Goal: Transaction & Acquisition: Purchase product/service

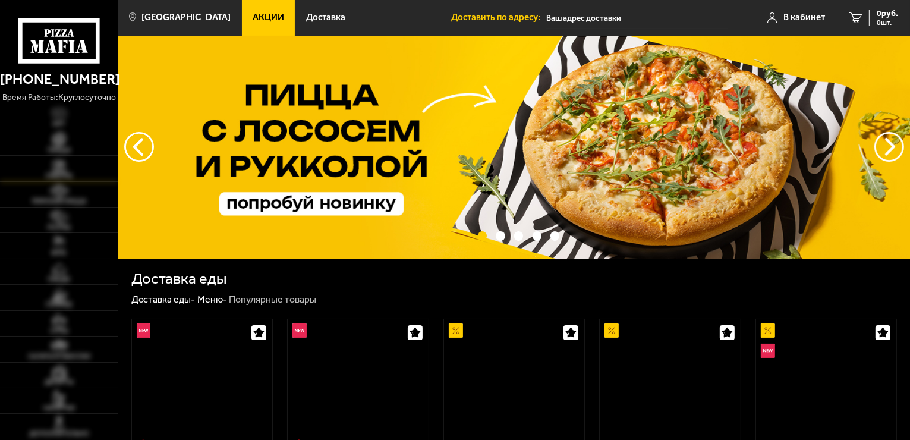
click at [93, 159] on link "Наборы" at bounding box center [59, 168] width 118 height 25
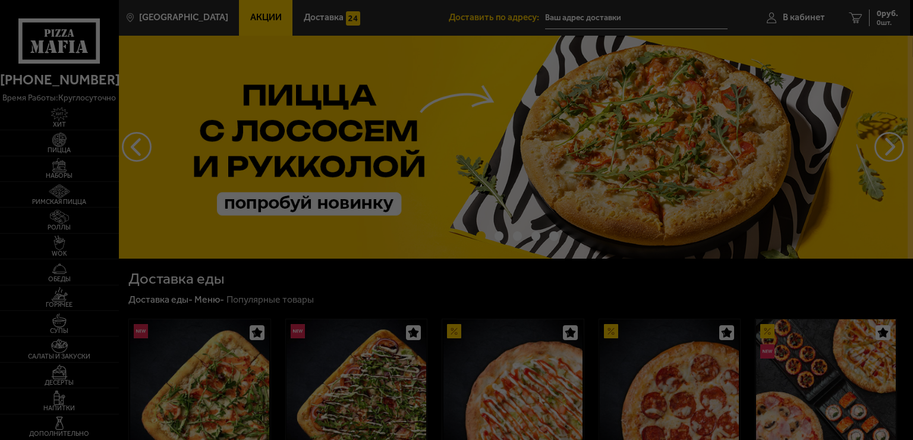
click at [258, 8] on div at bounding box center [456, 220] width 913 height 440
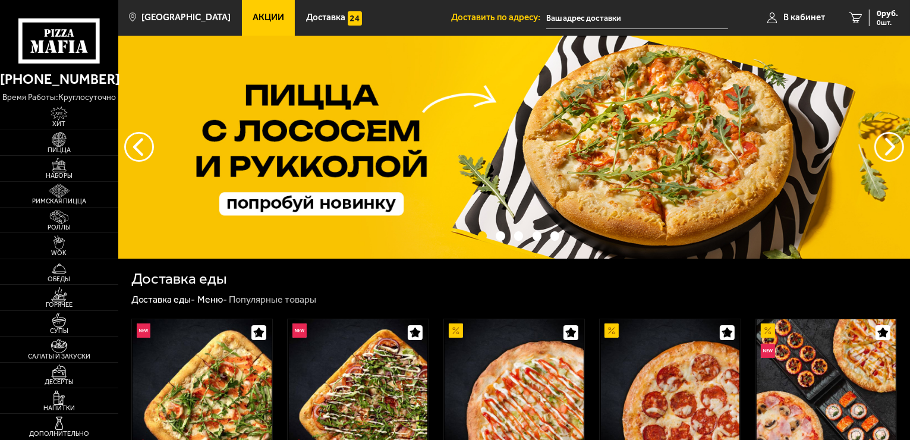
click at [256, 10] on link "Акции" at bounding box center [268, 18] width 53 height 36
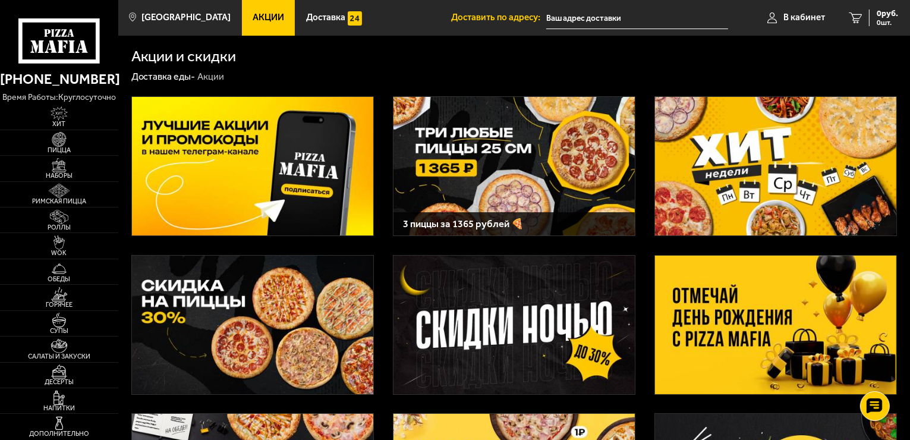
click at [715, 157] on img at bounding box center [775, 166] width 241 height 138
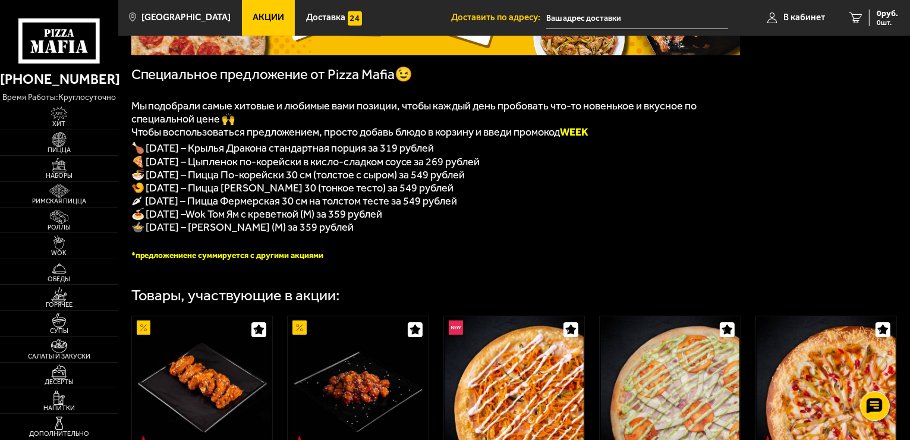
scroll to position [178, 0]
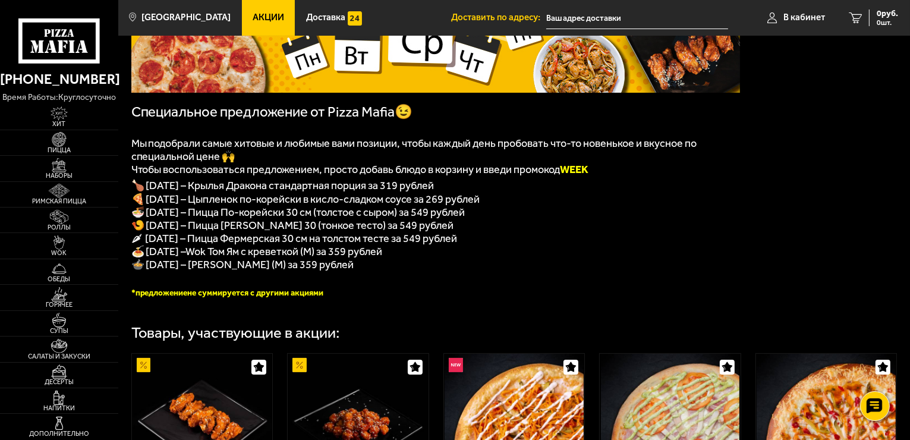
drag, startPoint x: 213, startPoint y: 238, endPoint x: 490, endPoint y: 247, distance: 277.7
click at [490, 247] on div "﻿ Специальное предложение от Pizza Mafia😉 Мы подобрали самые хитовые и любимые …" at bounding box center [435, 106] width 608 height 384
click at [291, 226] on p "🍤 [DATE] – Пицца [PERSON_NAME] 30 (тонкое тесто) за 549 рублей" at bounding box center [435, 225] width 608 height 13
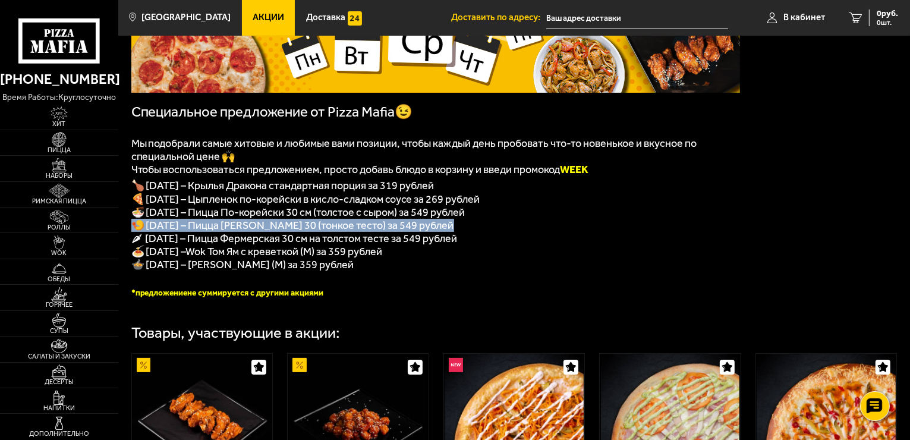
click at [291, 226] on p "🍤 [DATE] – Пицца [PERSON_NAME] 30 (тонкое тесто) за 549 рублей" at bounding box center [435, 225] width 608 height 13
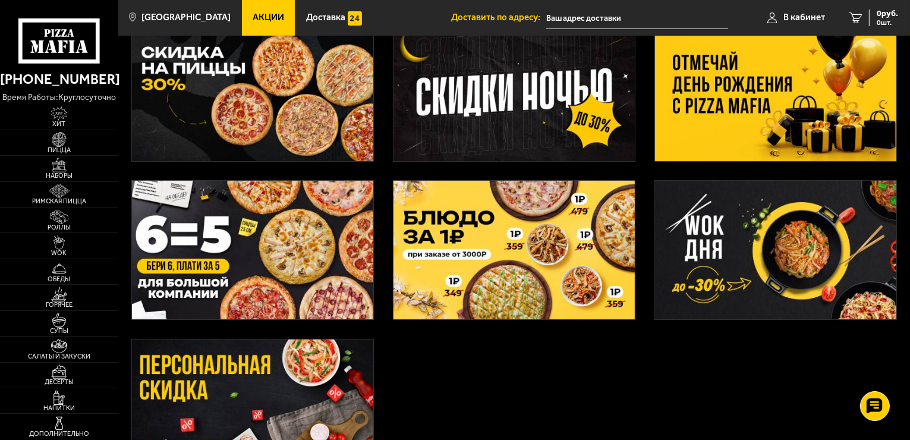
scroll to position [238, 0]
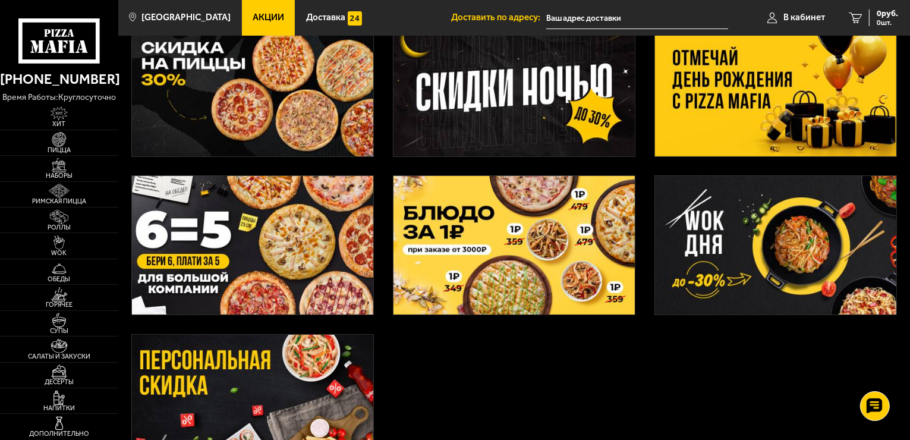
click at [763, 257] on img at bounding box center [775, 245] width 241 height 138
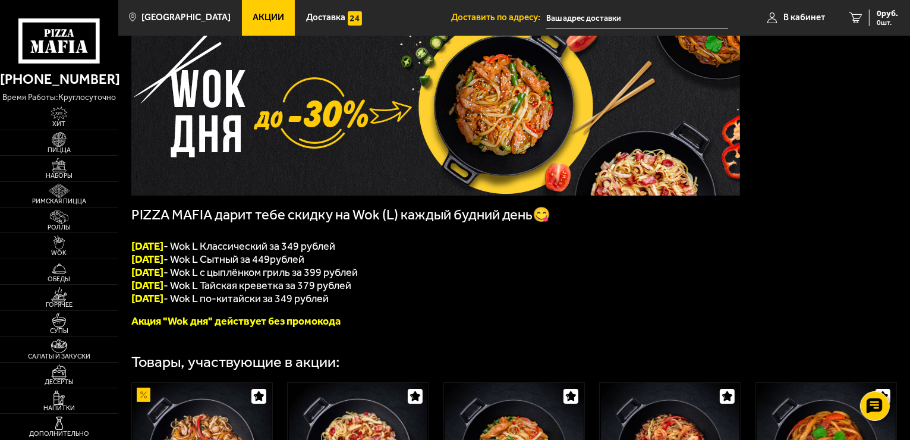
scroll to position [119, 0]
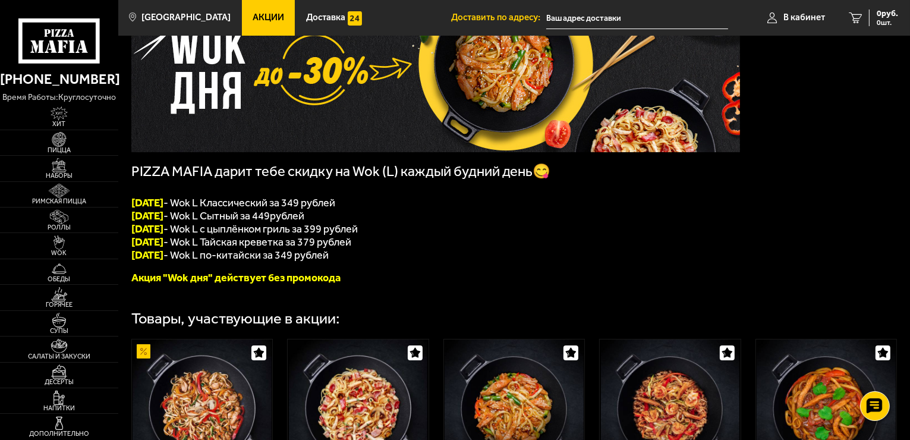
drag, startPoint x: 231, startPoint y: 246, endPoint x: 378, endPoint y: 248, distance: 147.4
click at [378, 248] on p "[DATE] - Wok L Тайская креветка за 379 рублей" at bounding box center [435, 241] width 608 height 13
click at [250, 245] on span "[DATE] - Wok L Тайская креветка за 379 рублей" at bounding box center [241, 241] width 220 height 13
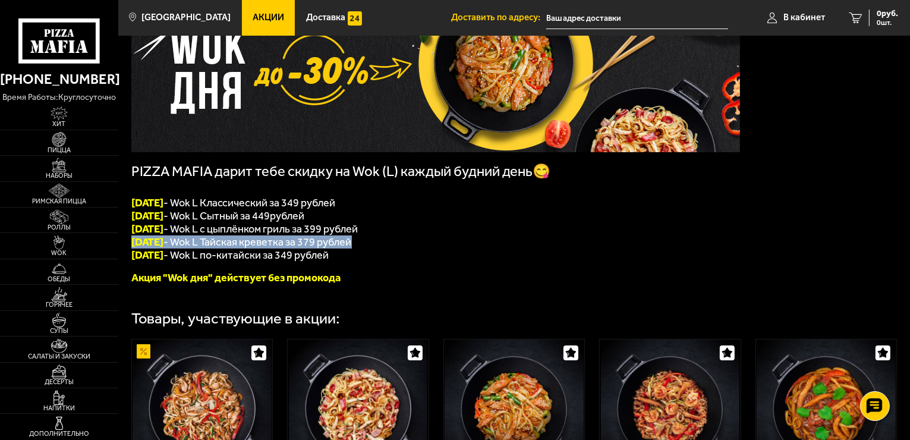
click at [250, 245] on span "[DATE] - Wok L Тайская креветка за 379 рублей" at bounding box center [241, 241] width 220 height 13
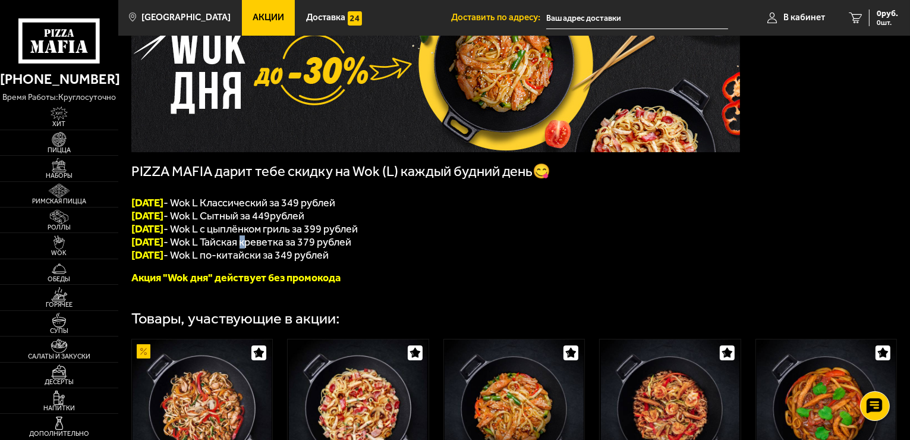
click at [250, 245] on span "[DATE] - Wok L Тайская креветка за 379 рублей" at bounding box center [241, 241] width 220 height 13
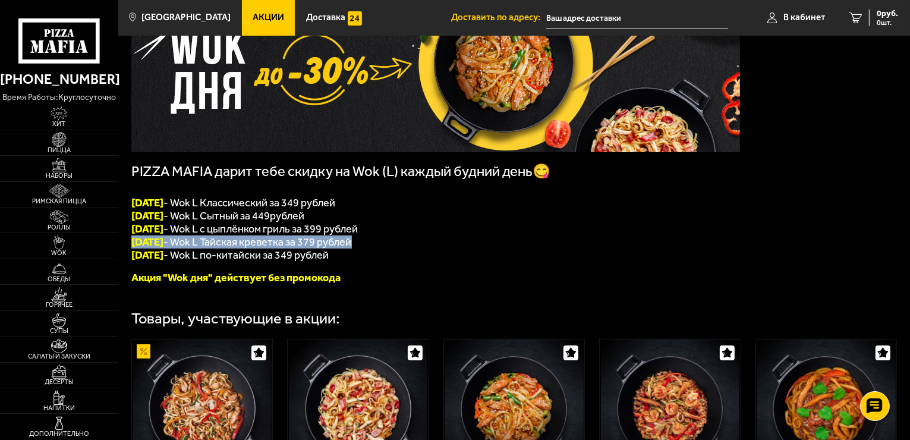
click at [250, 245] on span "[DATE] - Wok L Тайская креветка за 379 рублей" at bounding box center [241, 241] width 220 height 13
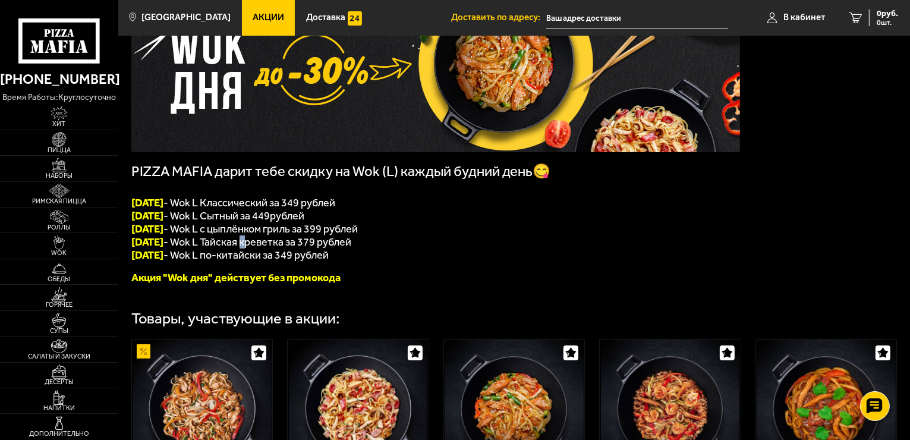
click at [250, 245] on span "[DATE] - Wok L Тайская креветка за 379 рублей" at bounding box center [241, 241] width 220 height 13
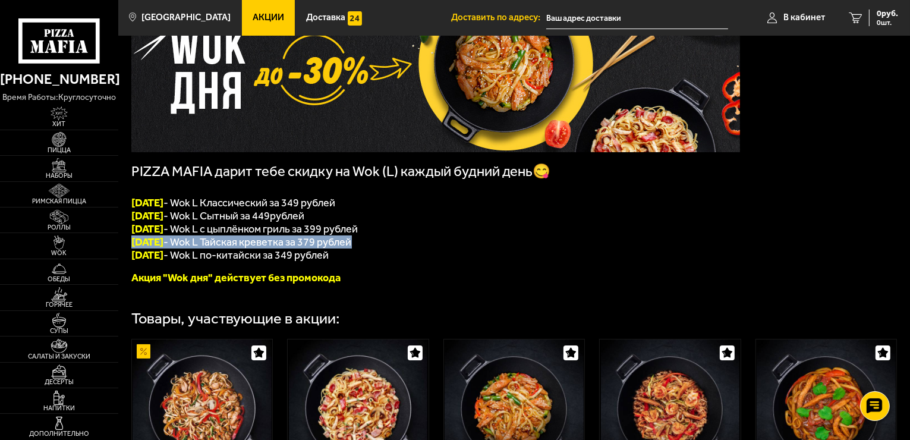
click at [250, 245] on span "[DATE] - Wok L Тайская креветка за 379 рублей" at bounding box center [241, 241] width 220 height 13
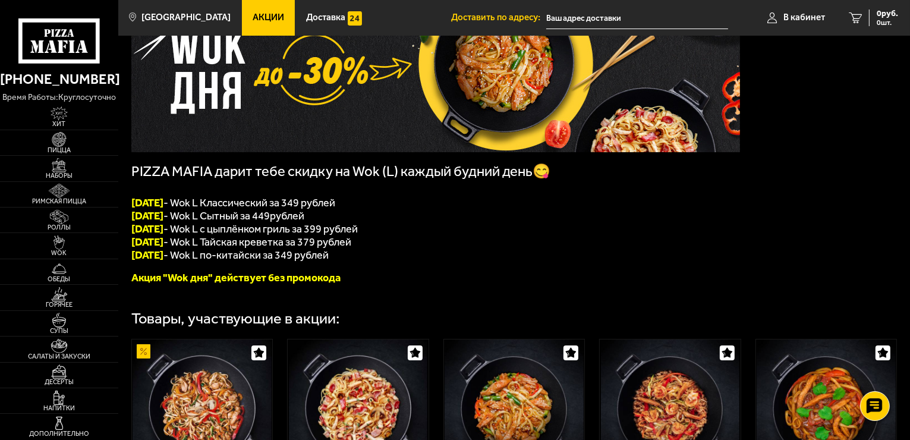
click at [214, 214] on span "[DATE] - Wok L Сытный за 449" at bounding box center [200, 215] width 139 height 13
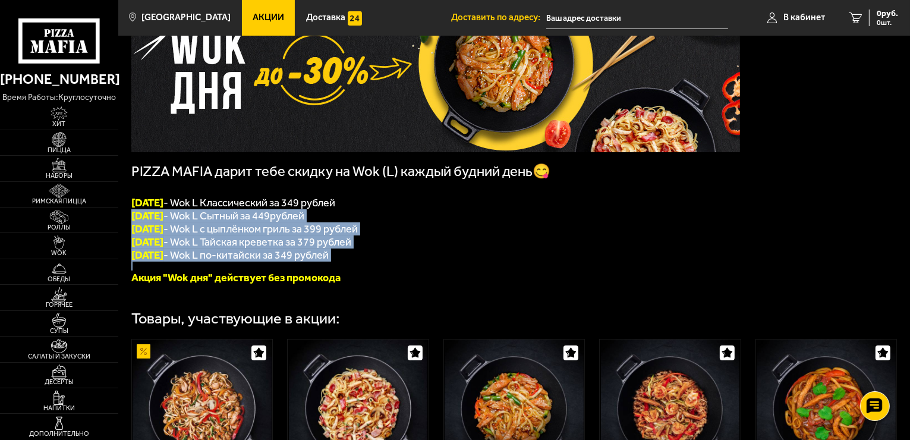
drag, startPoint x: 214, startPoint y: 214, endPoint x: 250, endPoint y: 251, distance: 52.1
click at [250, 251] on div "PIZZA MAFIA дарит тебе скидку на Wok (L) каждый будний день😋 [DATE] - Wok L Кла…" at bounding box center [435, 129] width 608 height 310
click at [250, 251] on span "[DATE] - Wok L по-китайски за 349 рублей" at bounding box center [230, 254] width 198 height 13
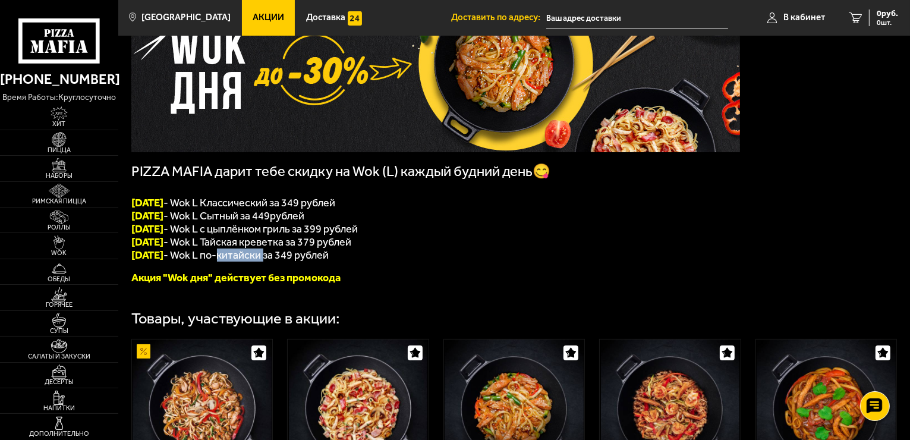
click at [250, 251] on span "[DATE] - Wok L по-китайски за 349 рублей" at bounding box center [230, 254] width 198 height 13
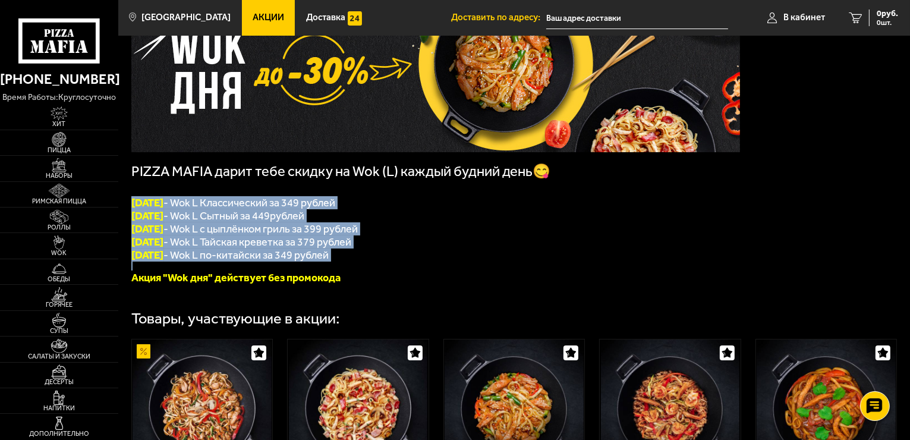
drag, startPoint x: 251, startPoint y: 251, endPoint x: 253, endPoint y: 212, distance: 39.9
click at [253, 212] on div "PIZZA MAFIA дарит тебе скидку на Wok (L) каждый будний день😋 [DATE] - Wok L Кла…" at bounding box center [435, 129] width 608 height 310
click at [253, 209] on span "[DATE] - Wok L Классический за 349 рублей" at bounding box center [233, 202] width 204 height 13
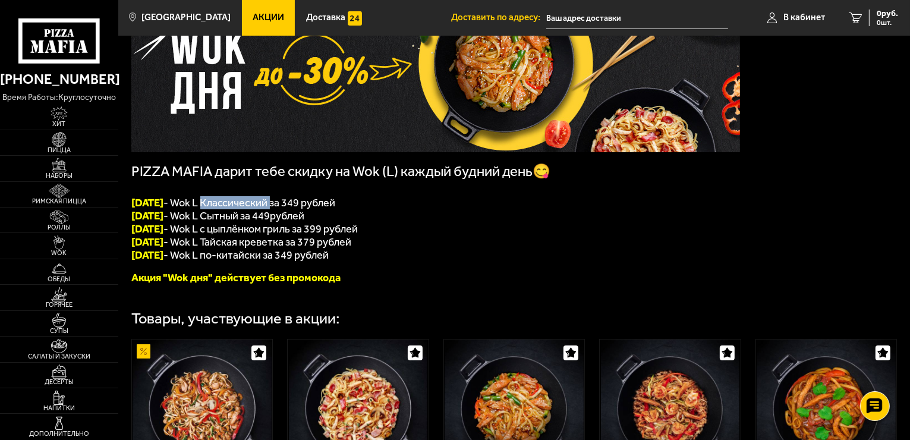
click at [253, 209] on span "[DATE] - Wok L Классический за 349 рублей" at bounding box center [233, 202] width 204 height 13
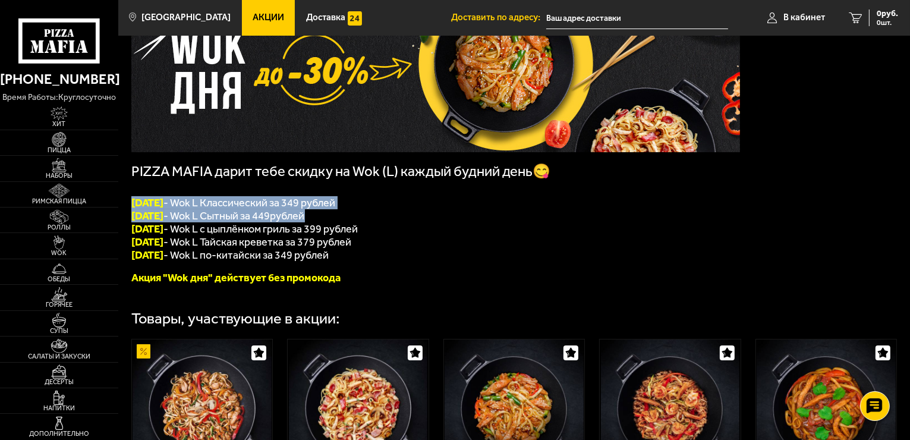
click at [254, 216] on div "PIZZA MAFIA дарит тебе скидку на Wok (L) каждый будний день😋 [DATE] - Wok L Кла…" at bounding box center [435, 129] width 608 height 310
click at [254, 216] on span "[DATE] - Wok L Сытный за 449" at bounding box center [200, 215] width 139 height 13
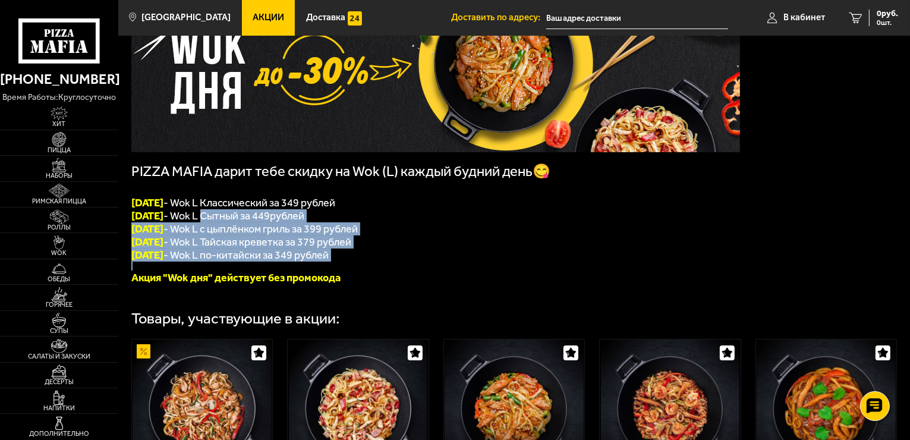
drag, startPoint x: 254, startPoint y: 216, endPoint x: 371, endPoint y: 253, distance: 123.3
click at [371, 253] on div "PIZZA MAFIA дарит тебе скидку на Wok (L) каждый будний день😋 [DATE] - Wok L Кла…" at bounding box center [435, 129] width 608 height 310
drag, startPoint x: 292, startPoint y: 239, endPoint x: 226, endPoint y: 257, distance: 68.7
click at [292, 239] on span "[DATE] - Wok L Тайская креветка за 379 рублей" at bounding box center [241, 241] width 220 height 13
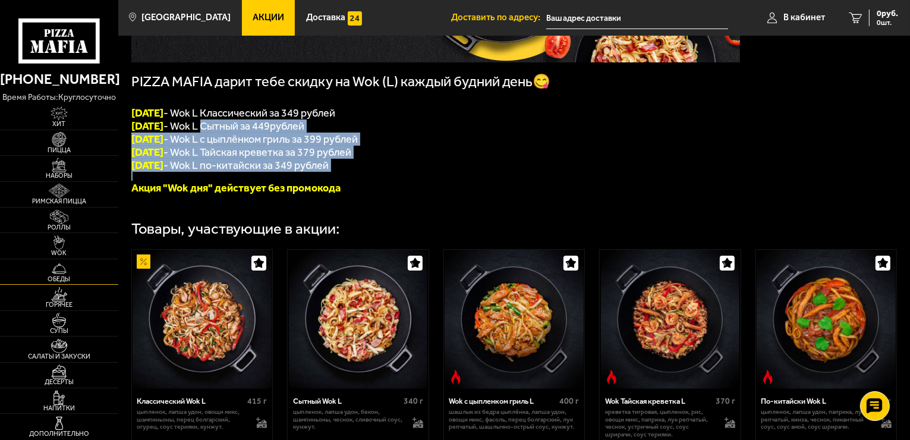
scroll to position [178, 0]
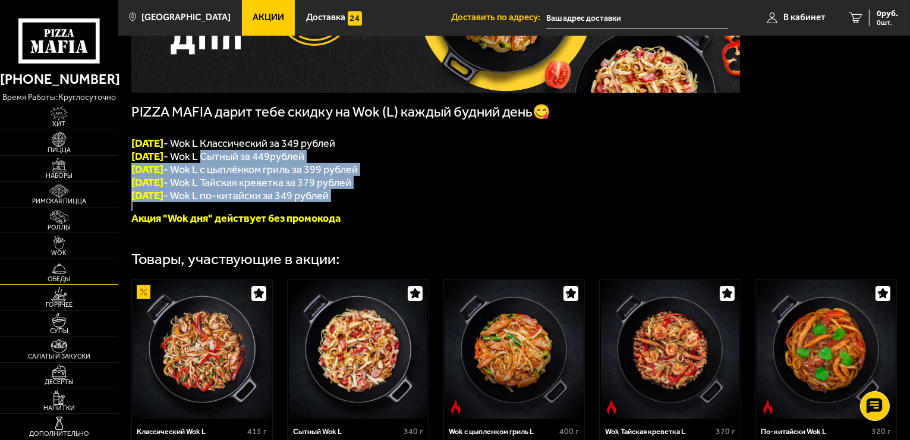
click at [74, 273] on img at bounding box center [59, 268] width 36 height 14
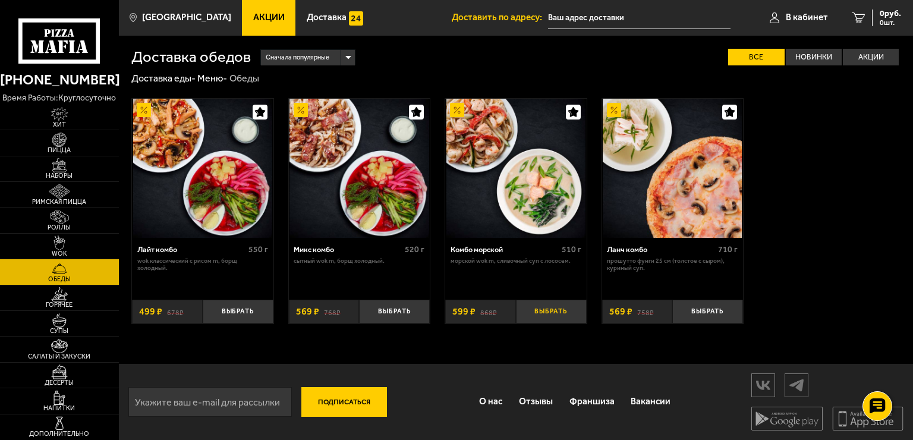
click at [544, 309] on button "Выбрать" at bounding box center [551, 310] width 71 height 23
